Goal: Task Accomplishment & Management: Manage account settings

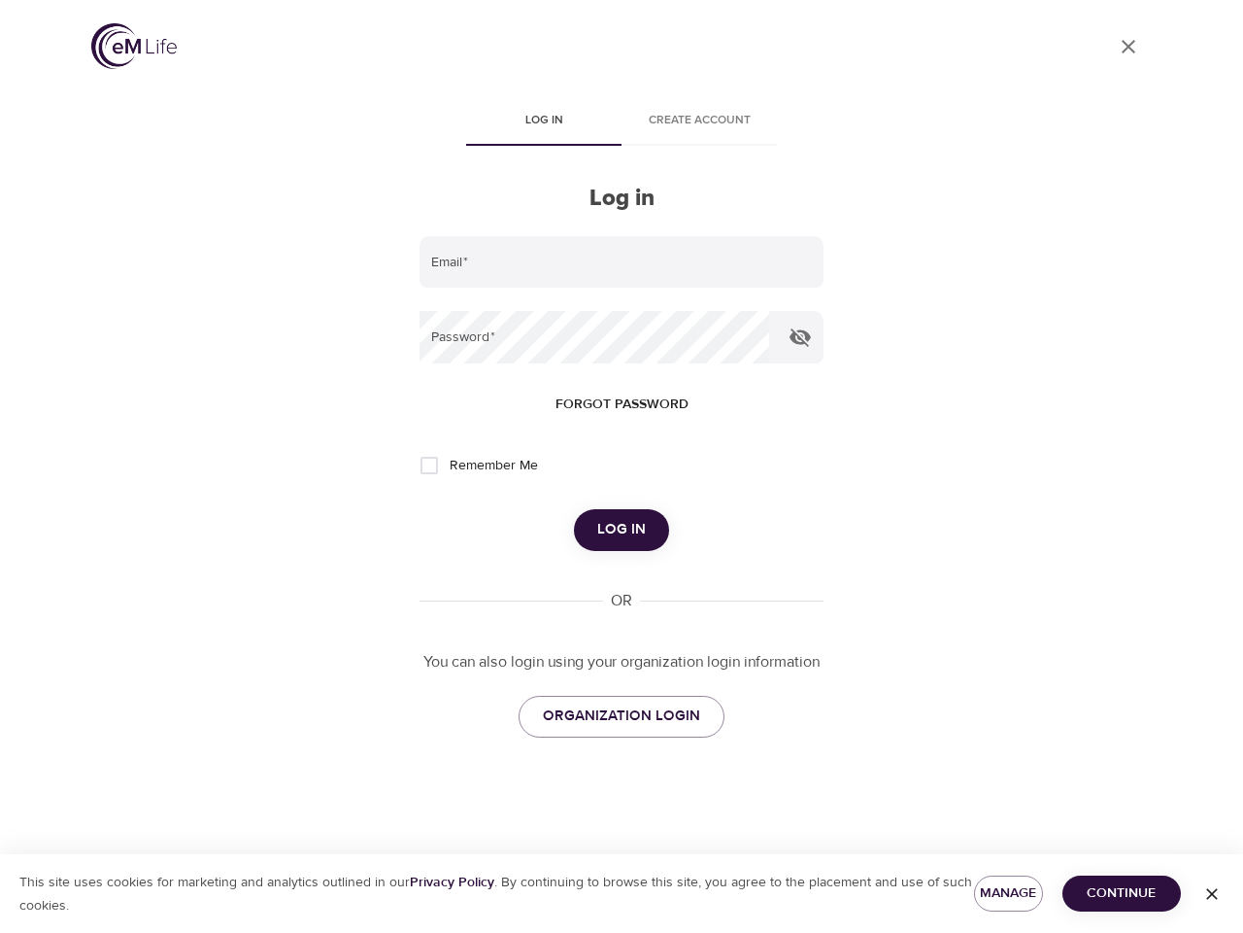
click at [544, 122] on span "Log in" at bounding box center [544, 121] width 132 height 20
click at [699, 122] on span "Create account" at bounding box center [699, 121] width 132 height 20
click at [622, 262] on input "email" at bounding box center [622, 262] width 404 height 52
click at [800, 337] on icon "button" at bounding box center [800, 337] width 21 height 18
click at [622, 404] on span "Forgot password" at bounding box center [622, 404] width 133 height 24
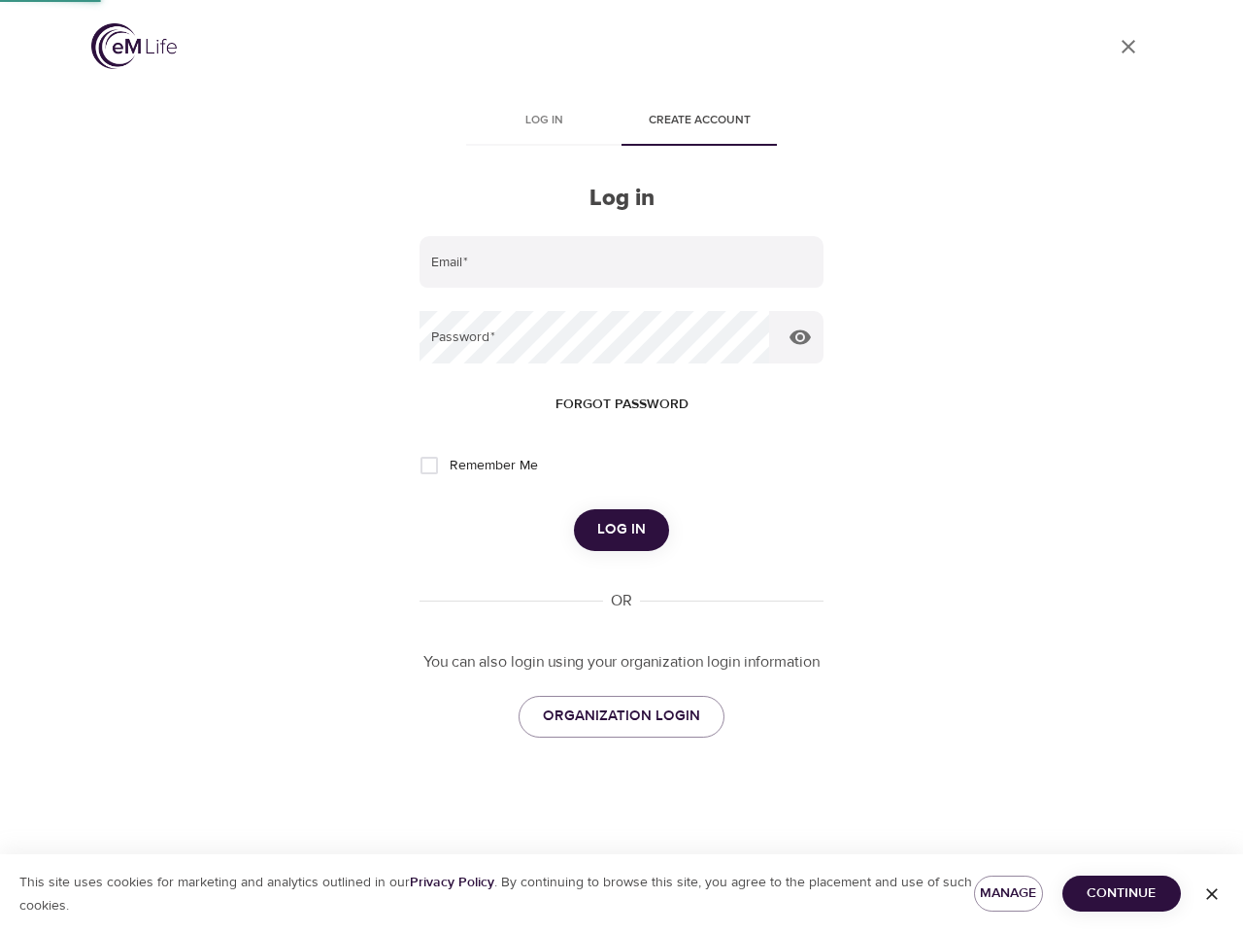
click at [622, 529] on span "Log in" at bounding box center [621, 529] width 49 height 25
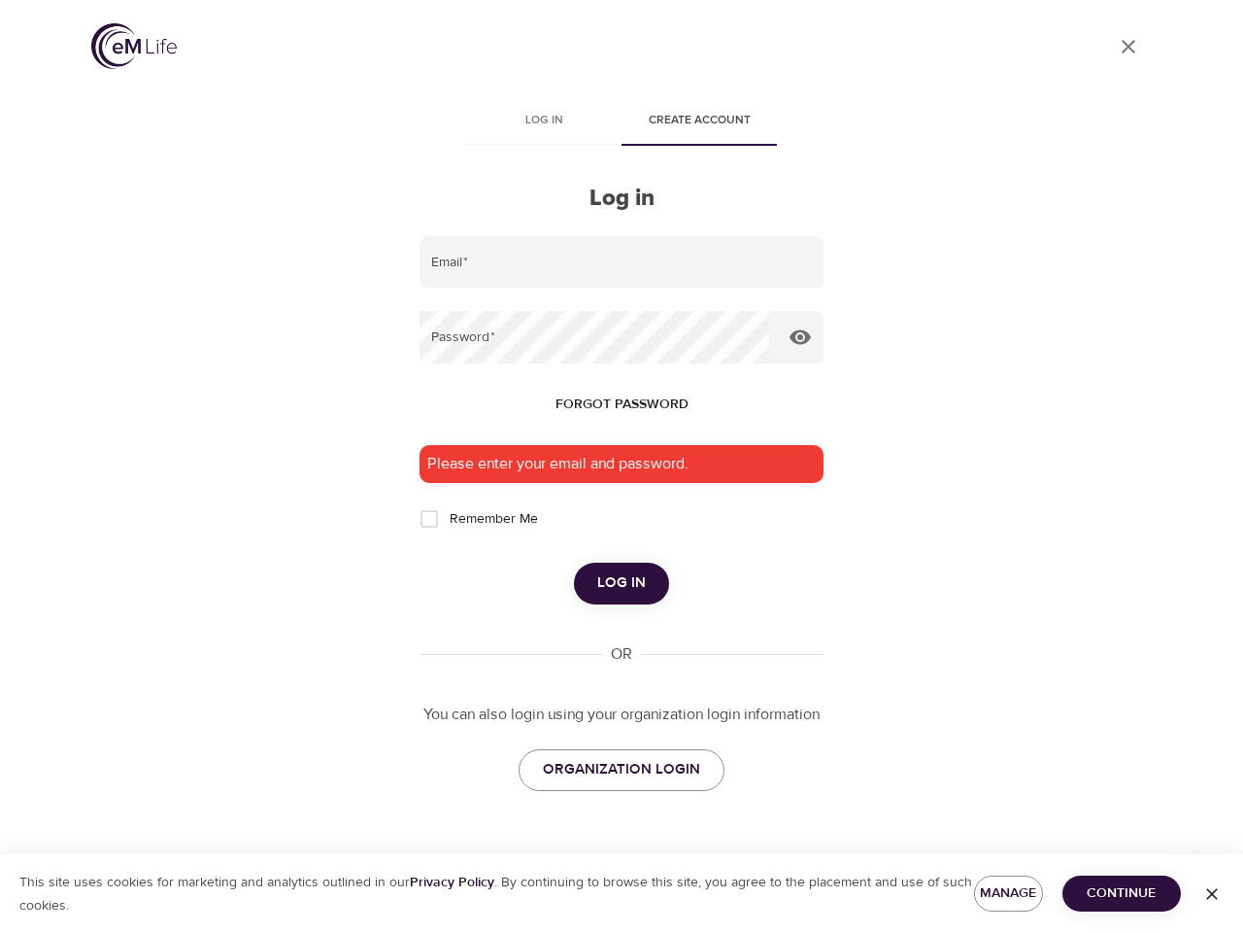
click at [1008, 893] on span "Manage" at bounding box center [1009, 893] width 38 height 24
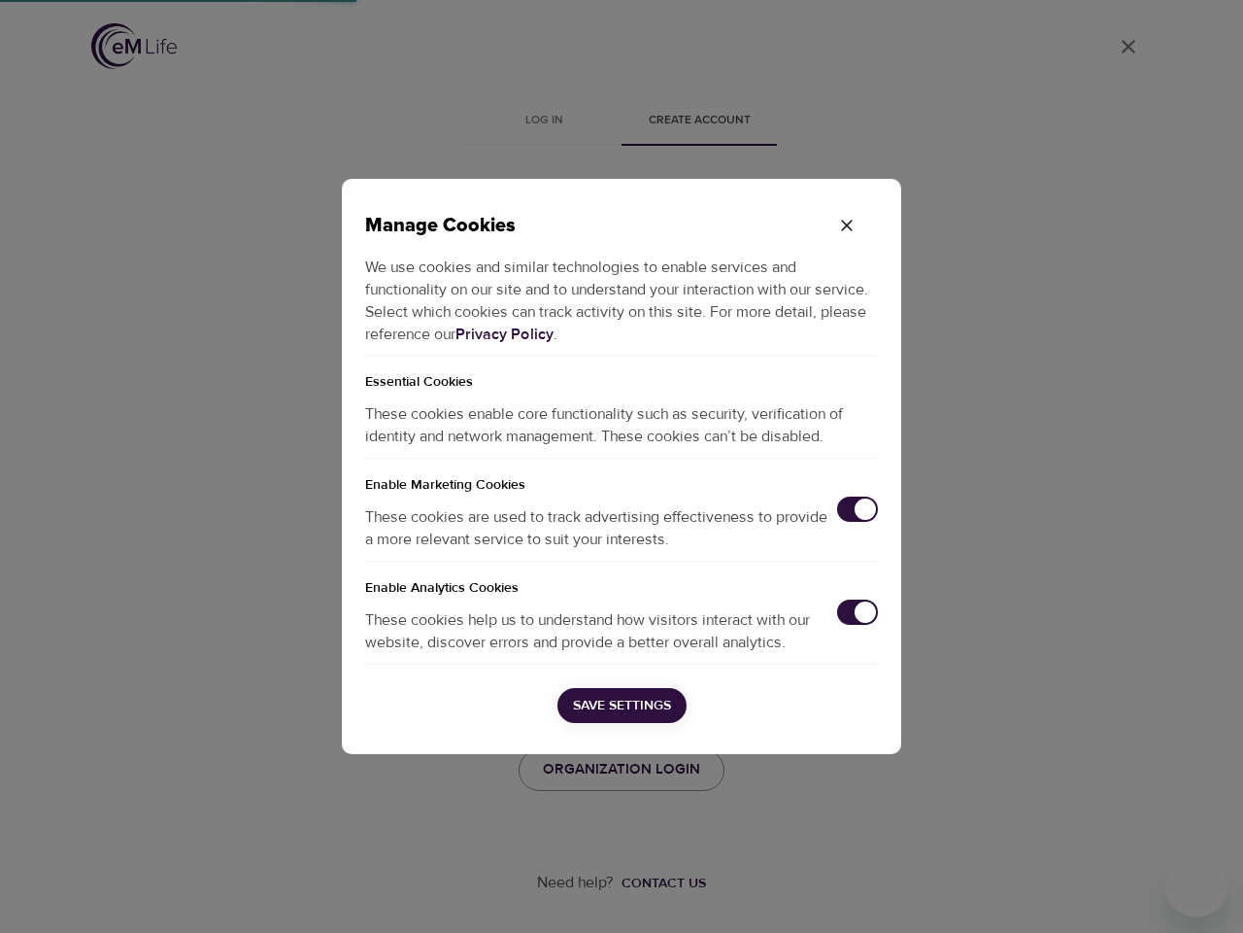
click at [1122, 893] on div "Manage Cookies We use cookies and similar technologies to enable services and f…" at bounding box center [621, 466] width 1243 height 933
click at [1212, 894] on div "Manage Cookies We use cookies and similar technologies to enable services and f…" at bounding box center [621, 466] width 1243 height 933
